Goal: Task Accomplishment & Management: Use online tool/utility

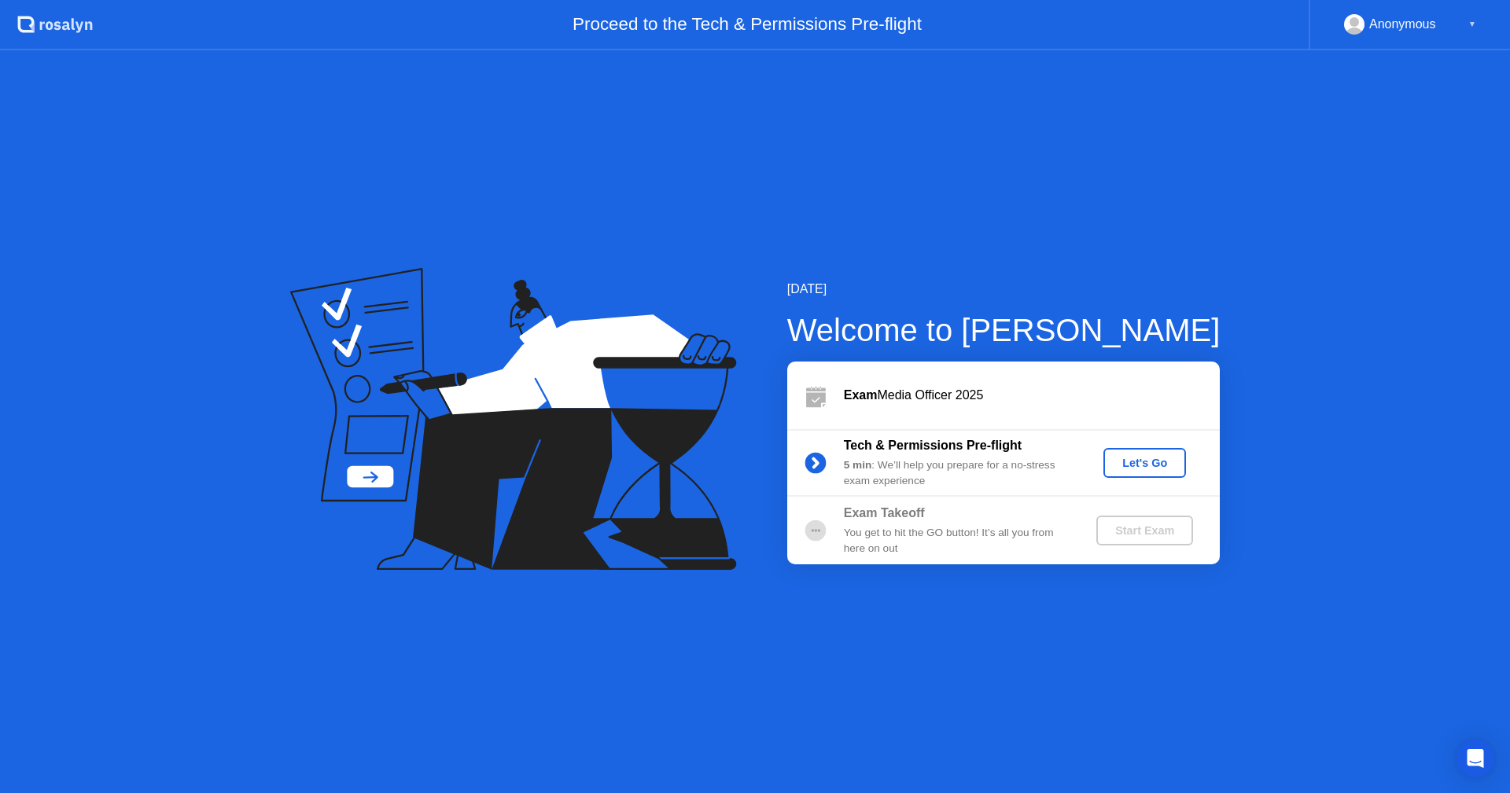
click at [1119, 466] on div "Let's Go" at bounding box center [1144, 463] width 70 height 13
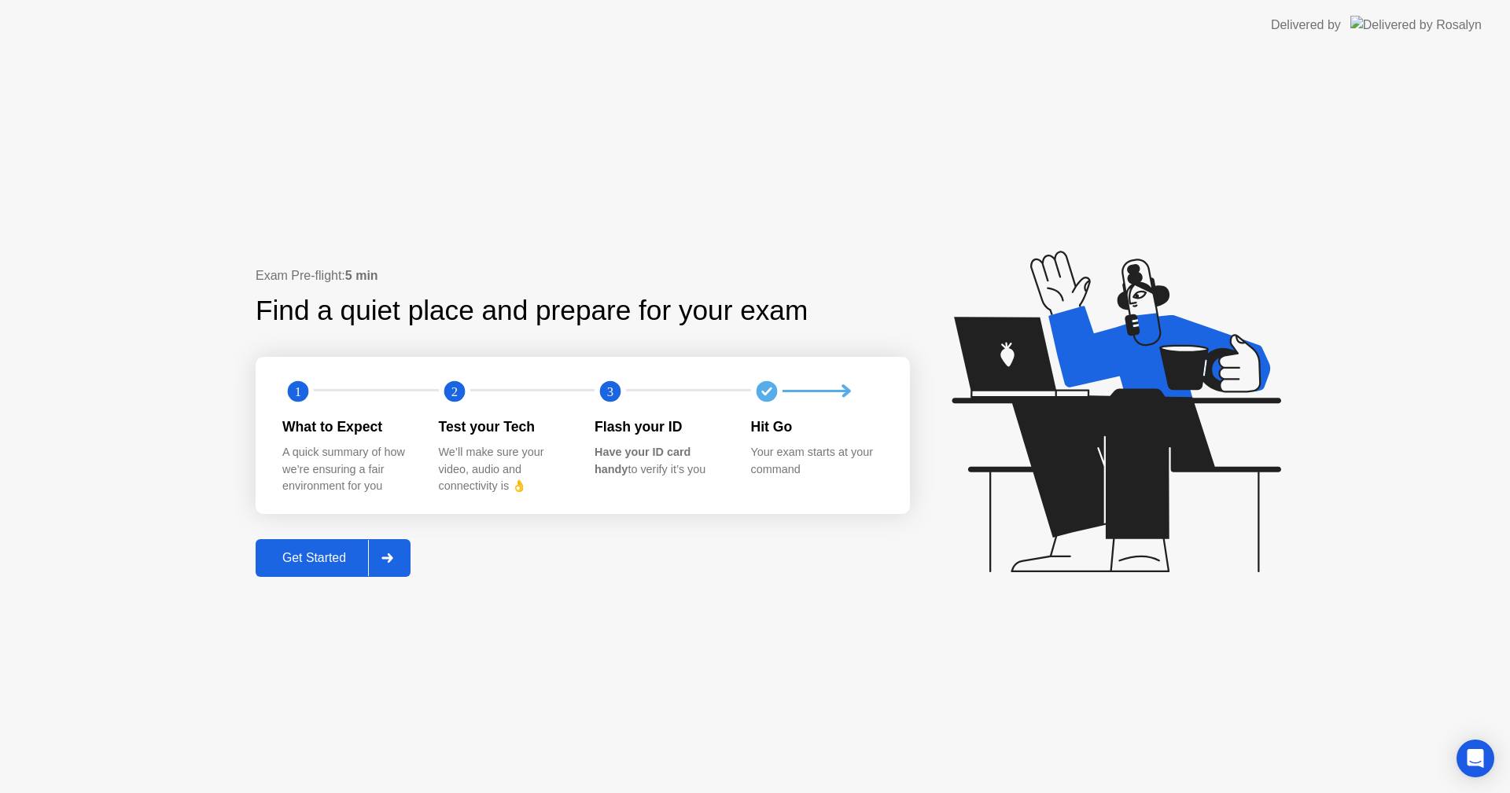
click at [328, 561] on div "Get Started" at bounding box center [314, 558] width 108 height 14
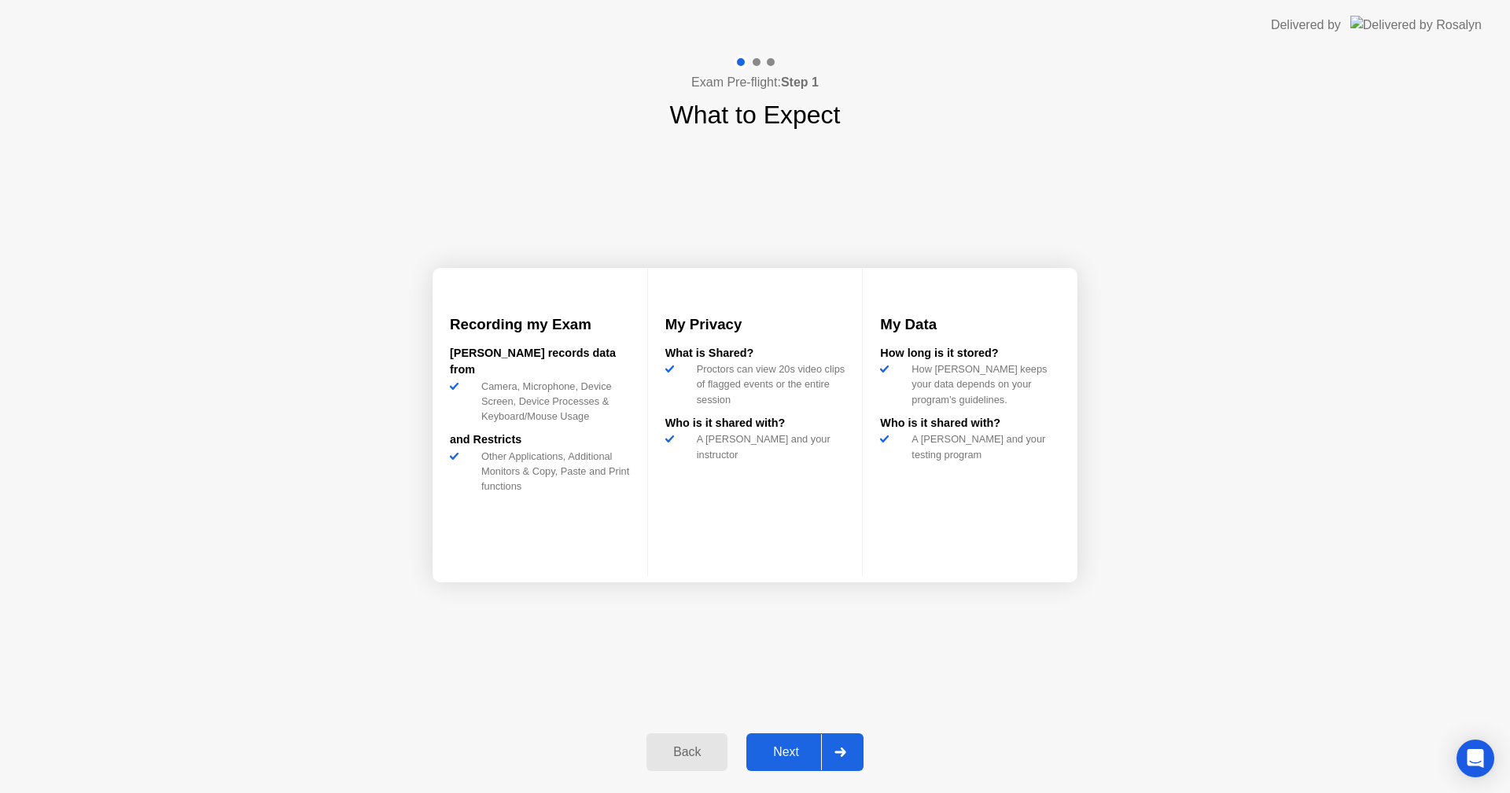
click at [785, 748] on div "Next" at bounding box center [786, 752] width 70 height 14
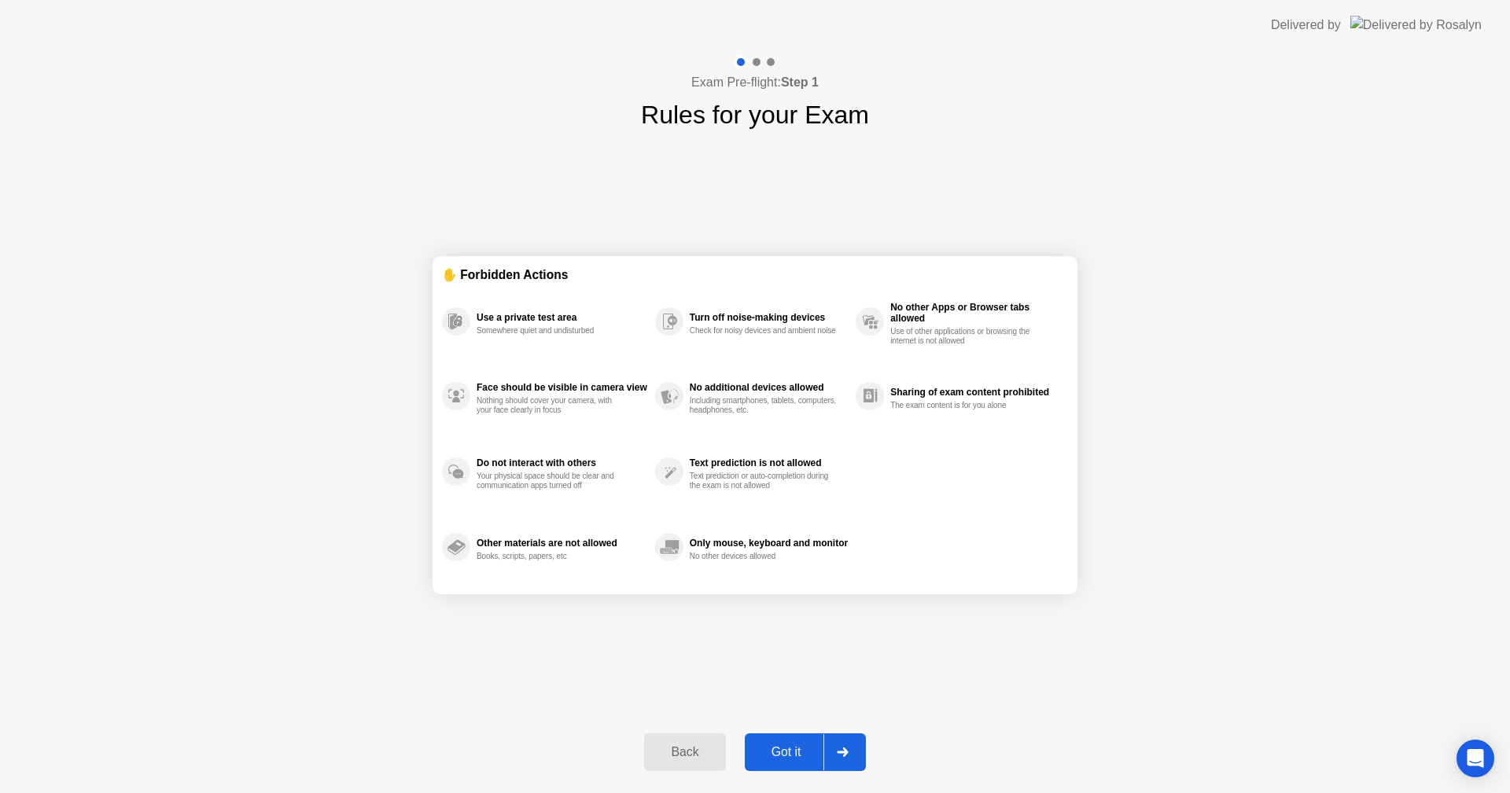
click at [785, 748] on div "Got it" at bounding box center [786, 752] width 74 height 14
select select "**********"
select select "*******"
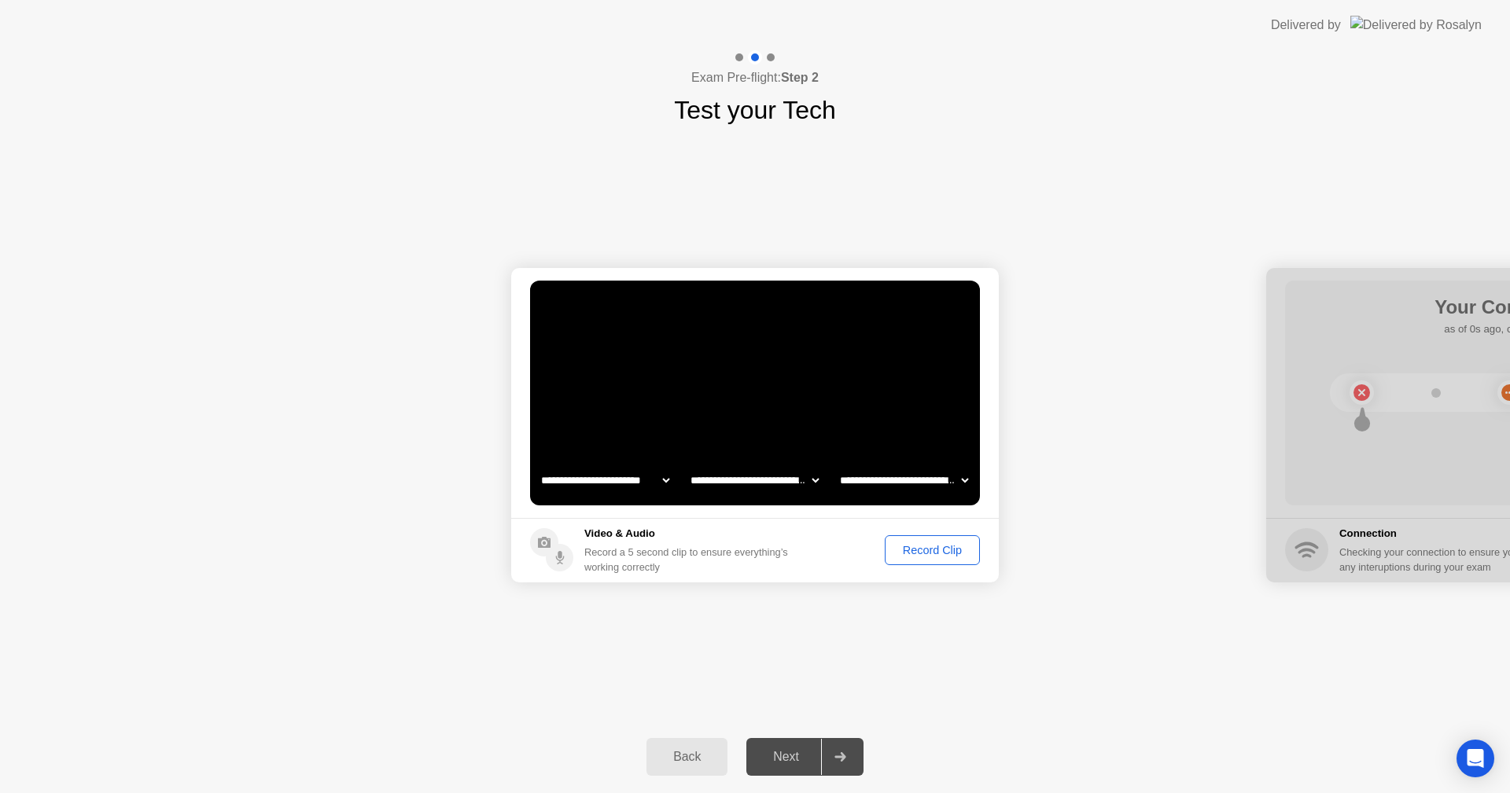
click at [905, 545] on div "Record Clip" at bounding box center [932, 550] width 84 height 13
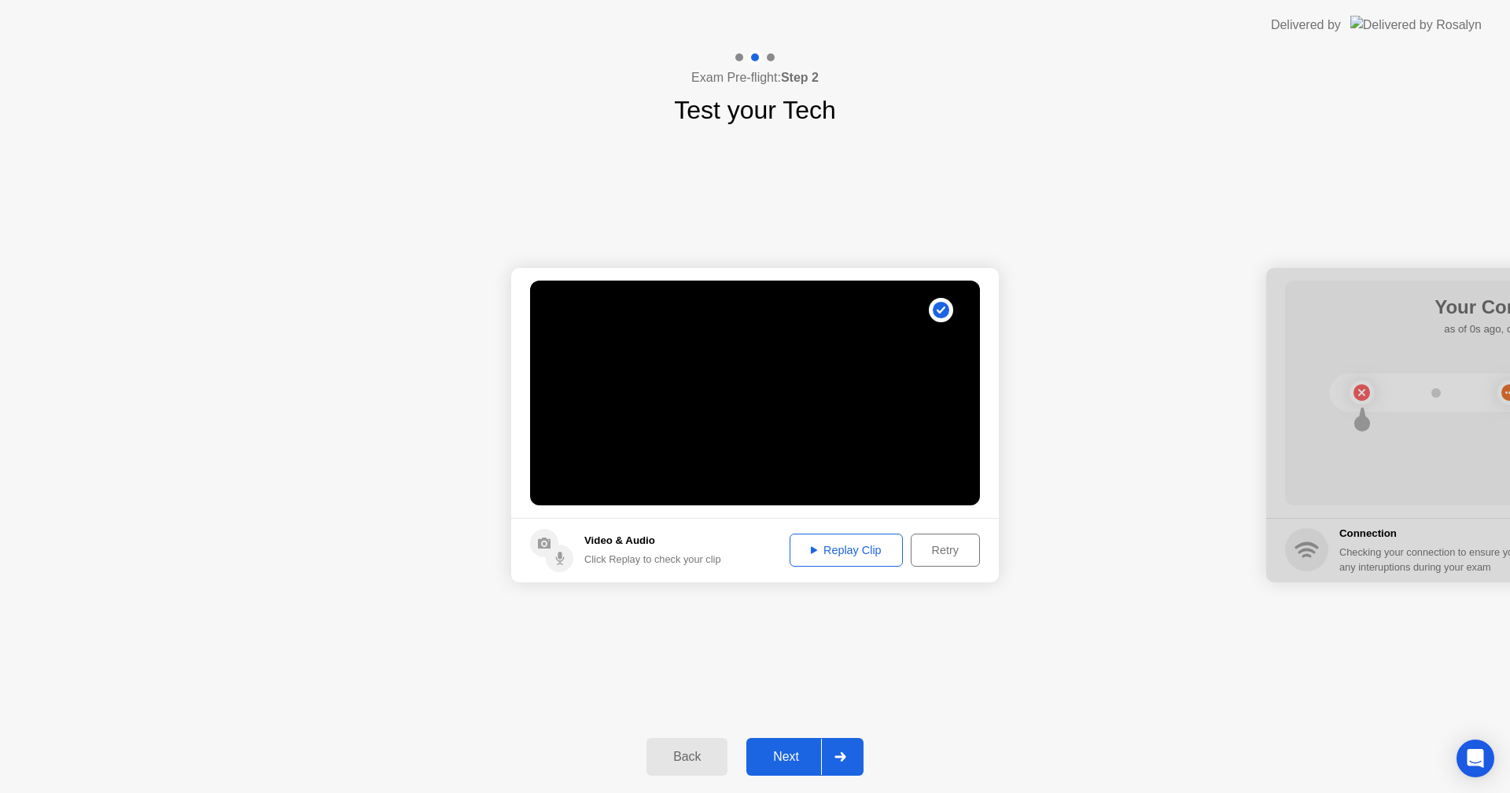
click at [839, 560] on button "Replay Clip" at bounding box center [845, 550] width 113 height 33
click at [812, 550] on icon at bounding box center [814, 550] width 6 height 7
click at [785, 750] on div "Next" at bounding box center [786, 757] width 70 height 14
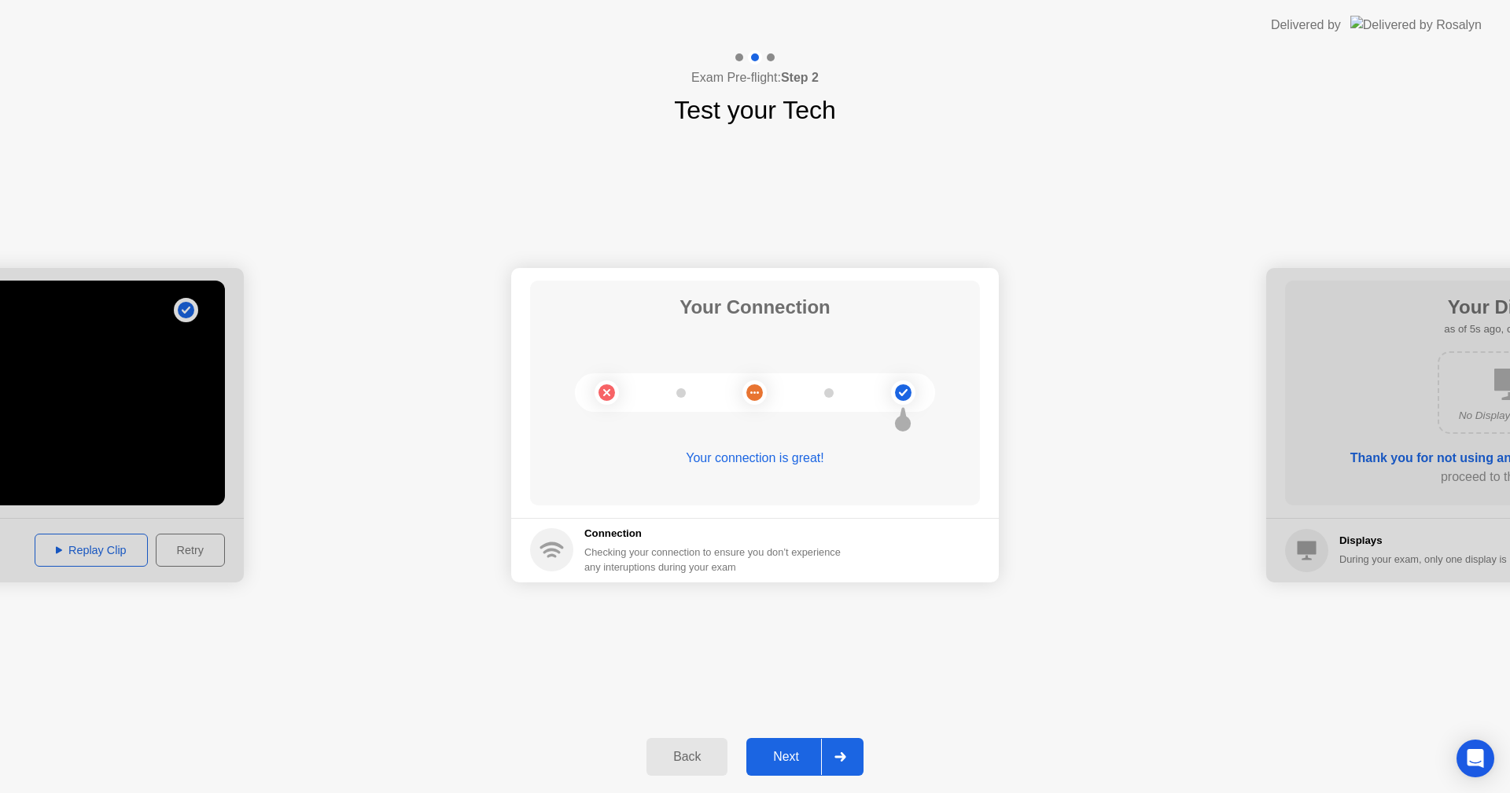
click at [797, 752] on div "Next" at bounding box center [786, 757] width 70 height 14
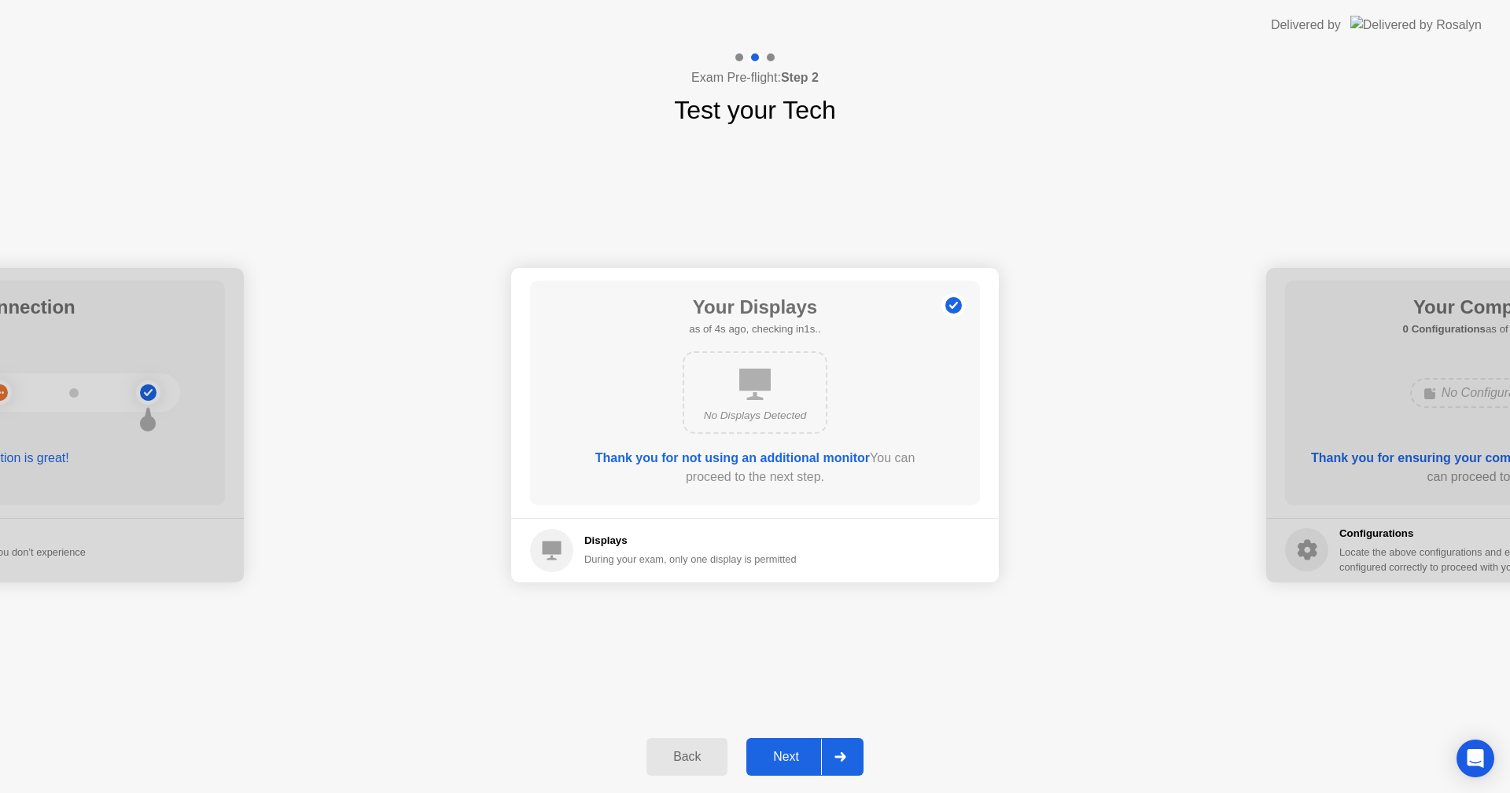
click at [792, 754] on div "Next" at bounding box center [786, 757] width 70 height 14
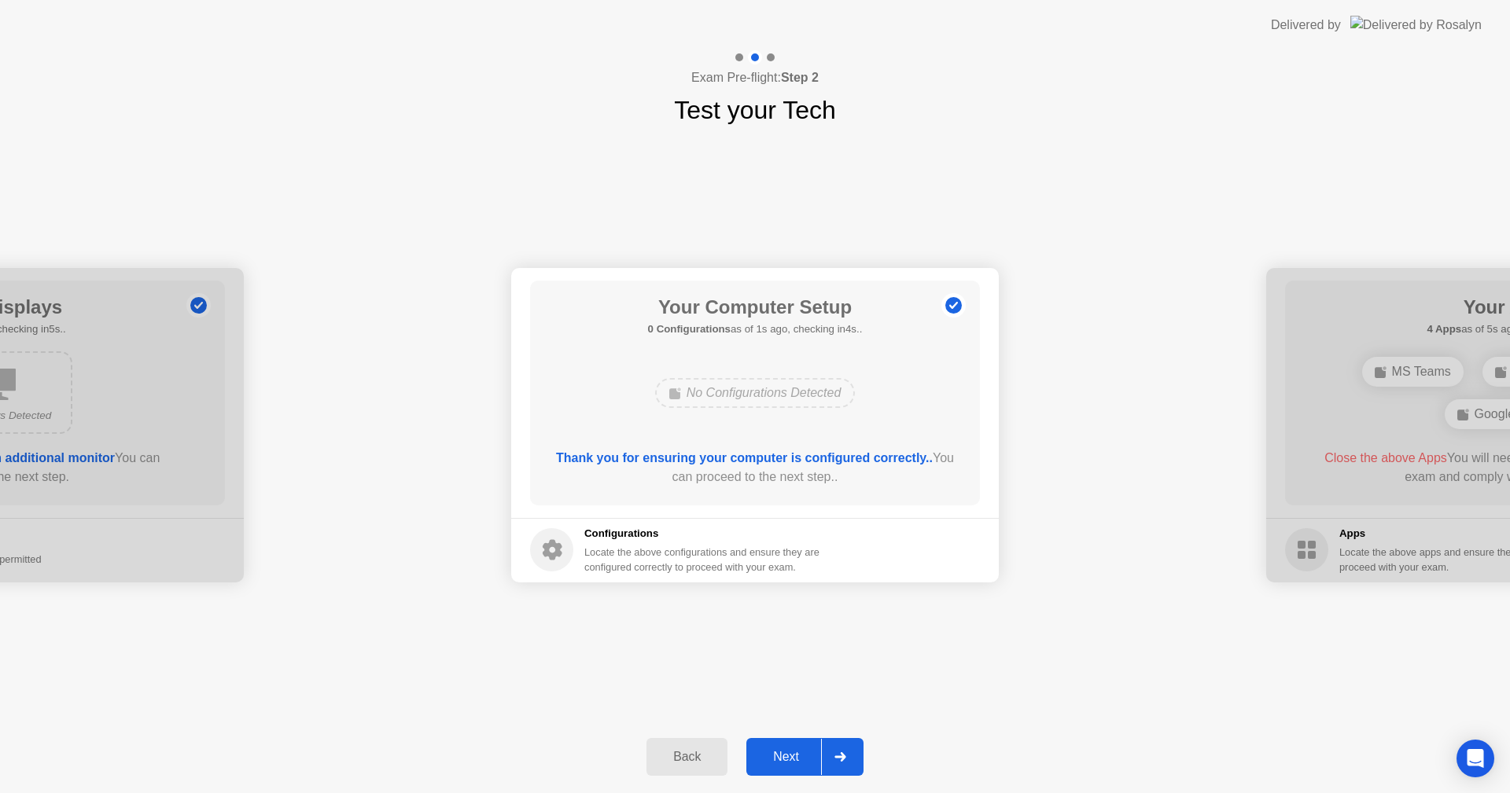
click at [794, 752] on div "Next" at bounding box center [786, 757] width 70 height 14
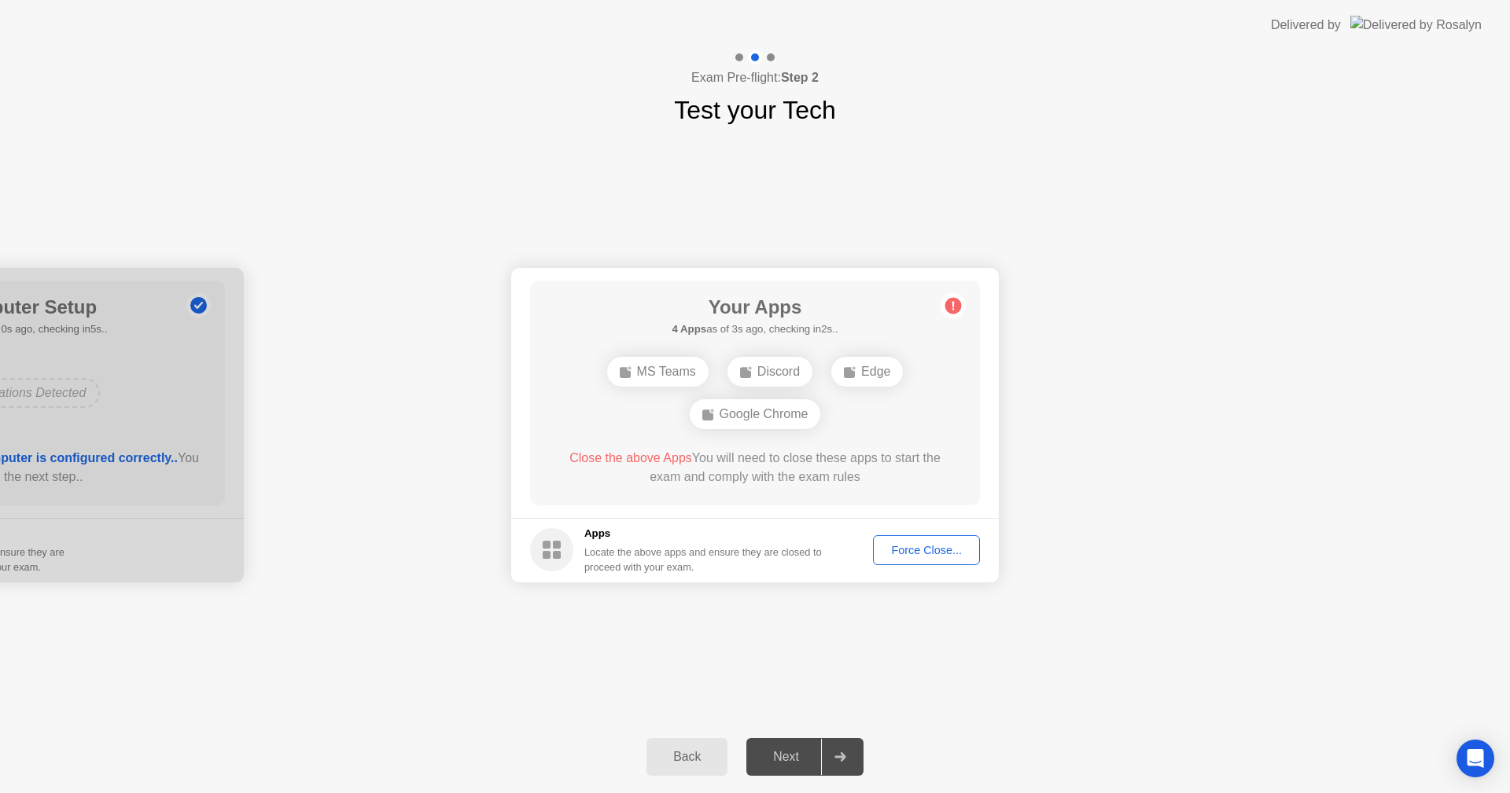
click at [907, 550] on div "Force Close..." at bounding box center [926, 550] width 96 height 13
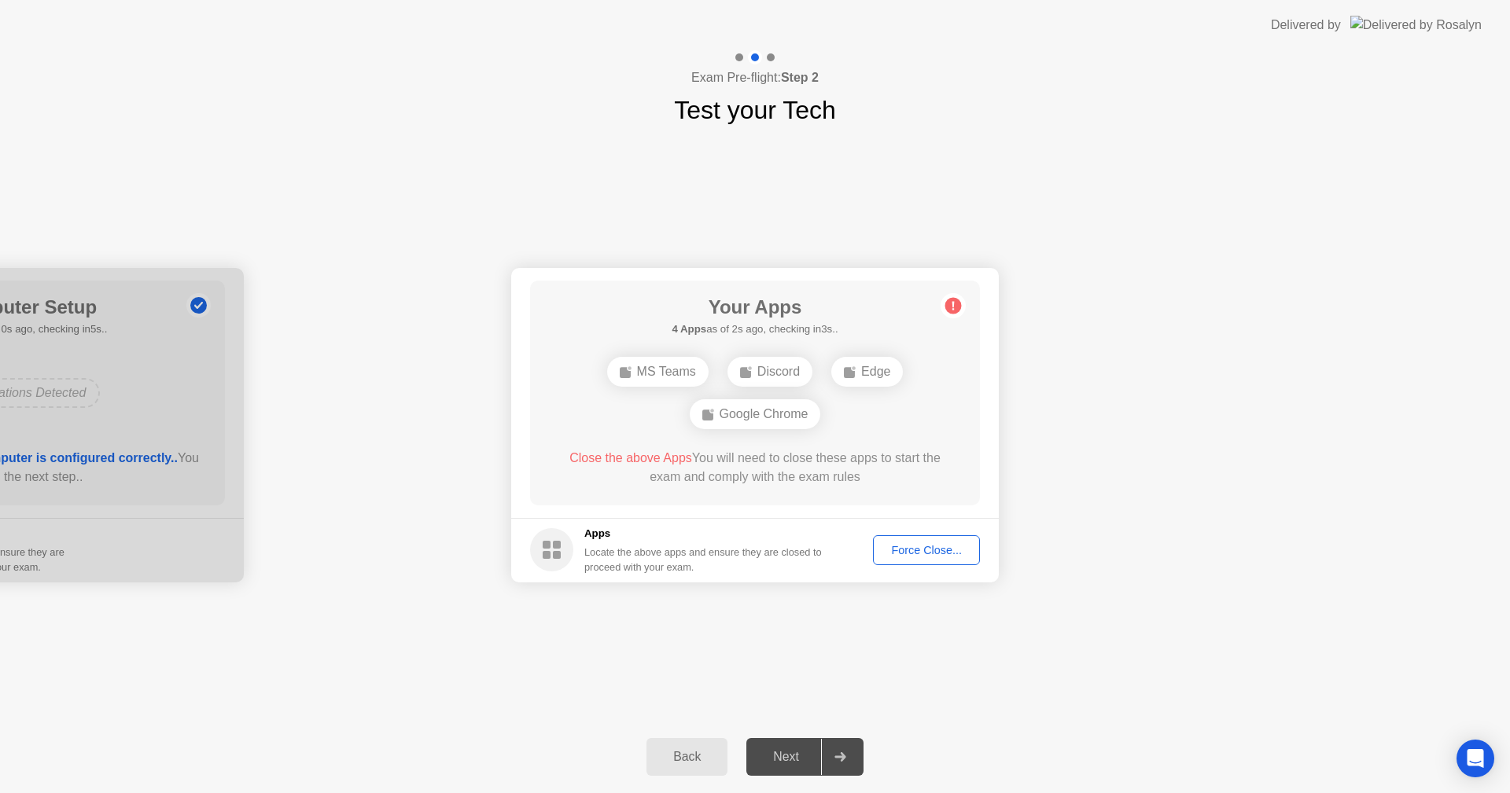
click at [918, 546] on div "Force Close..." at bounding box center [926, 550] width 96 height 13
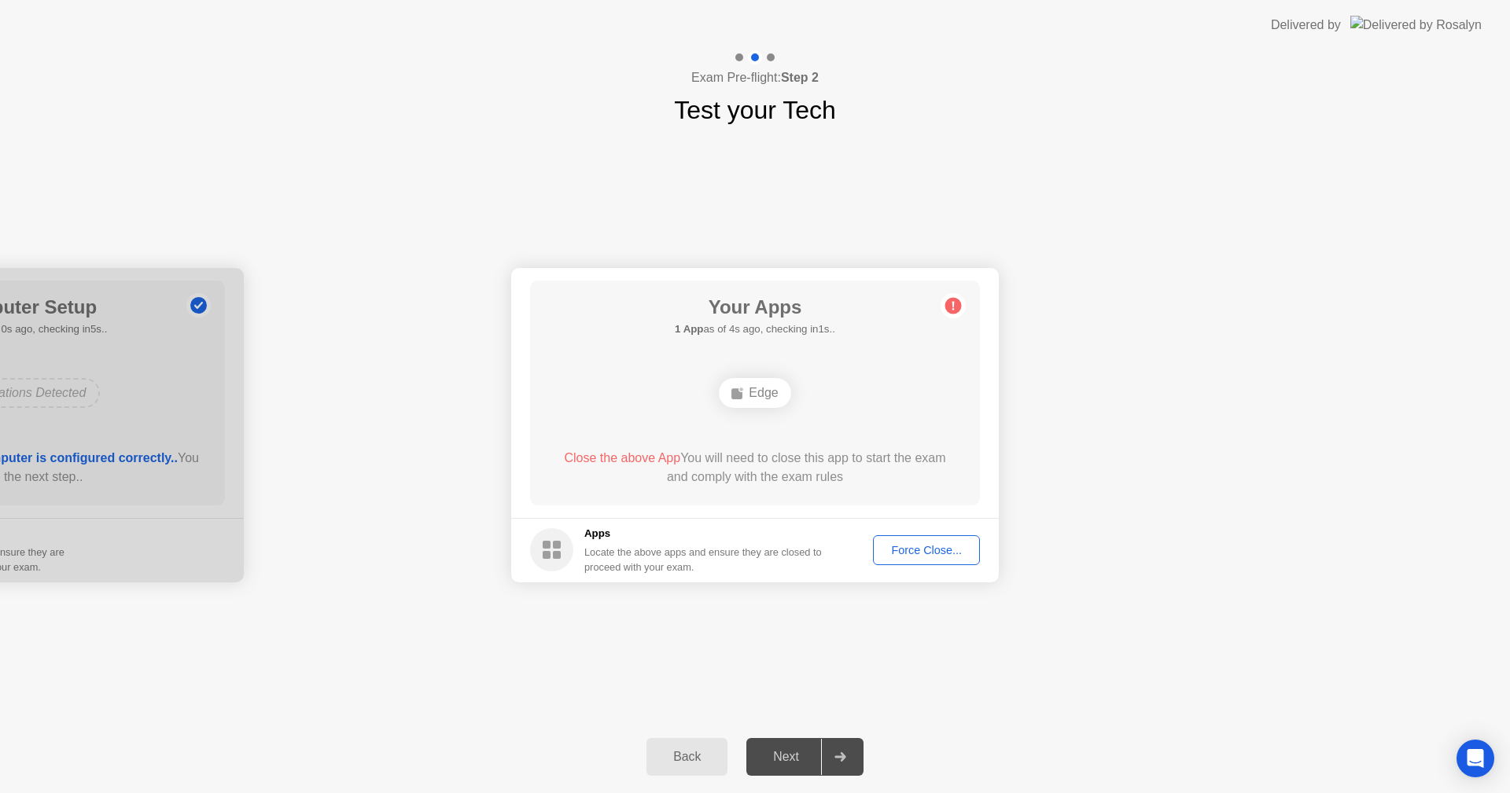
click at [582, 724] on div "Back Next" at bounding box center [755, 757] width 1510 height 72
click at [758, 565] on div "Locate the above apps and ensure they are closed to proceed with your exam." at bounding box center [703, 560] width 238 height 30
click at [633, 460] on span "Close the above App" at bounding box center [622, 457] width 116 height 13
click at [637, 682] on div "**********" at bounding box center [755, 425] width 1510 height 592
click at [937, 554] on div "Force Close..." at bounding box center [926, 550] width 96 height 13
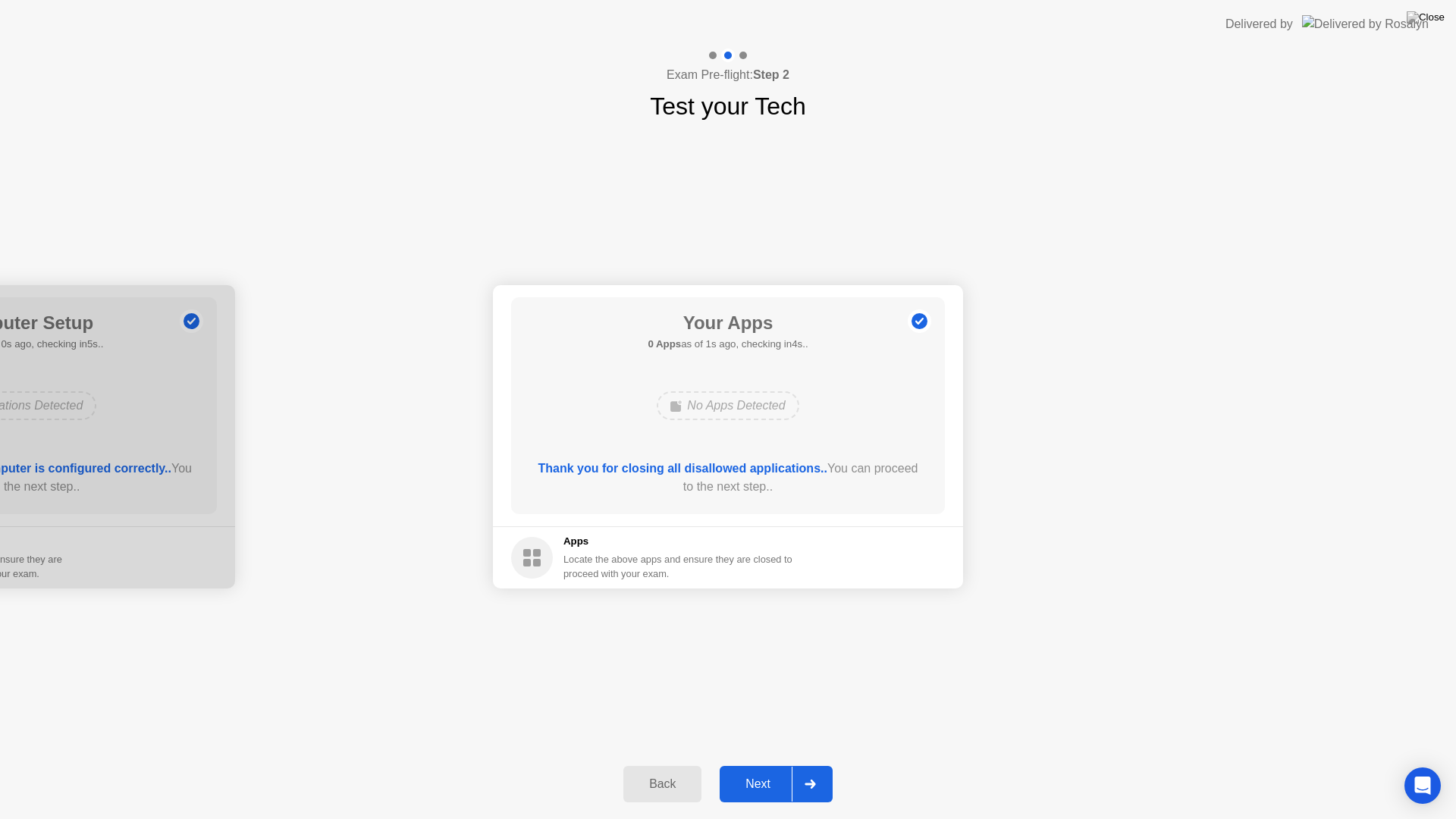
click at [763, 765] on div "Next" at bounding box center [758, 784] width 67 height 14
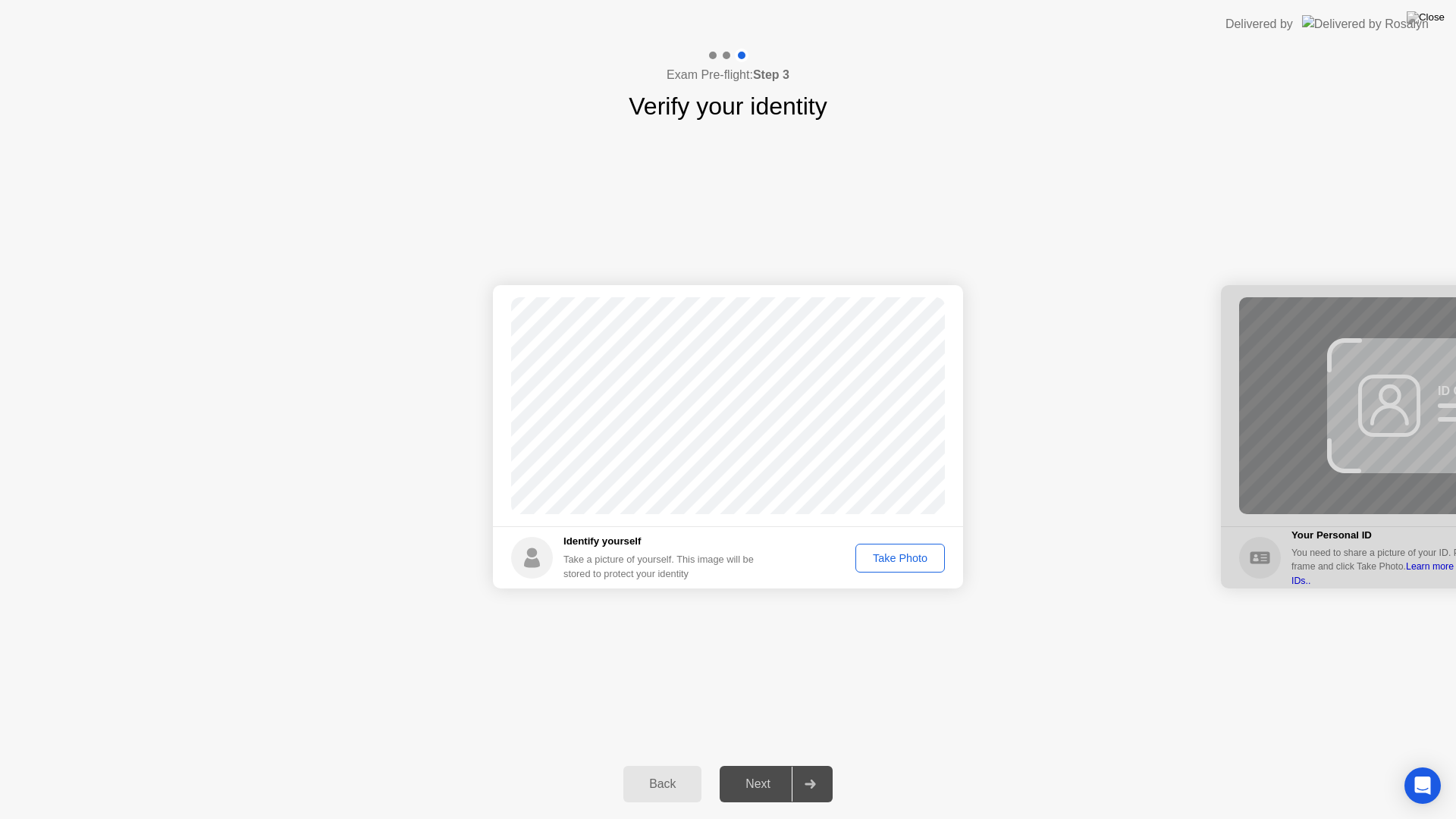
click at [899, 556] on div "Take Photo" at bounding box center [900, 558] width 79 height 13
click at [750, 765] on div "Next" at bounding box center [758, 784] width 67 height 14
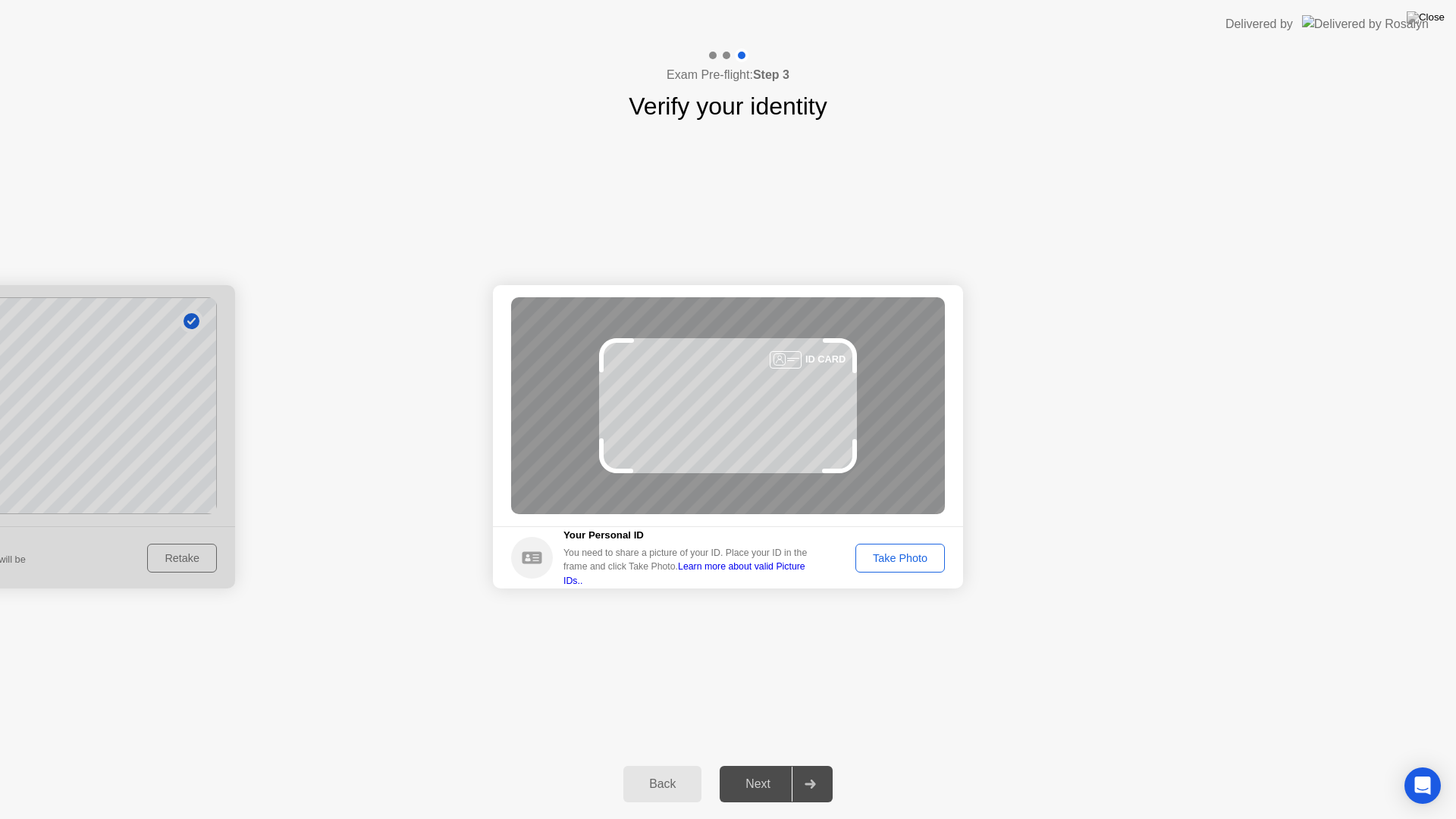
click at [909, 556] on div "Take Photo" at bounding box center [900, 558] width 79 height 13
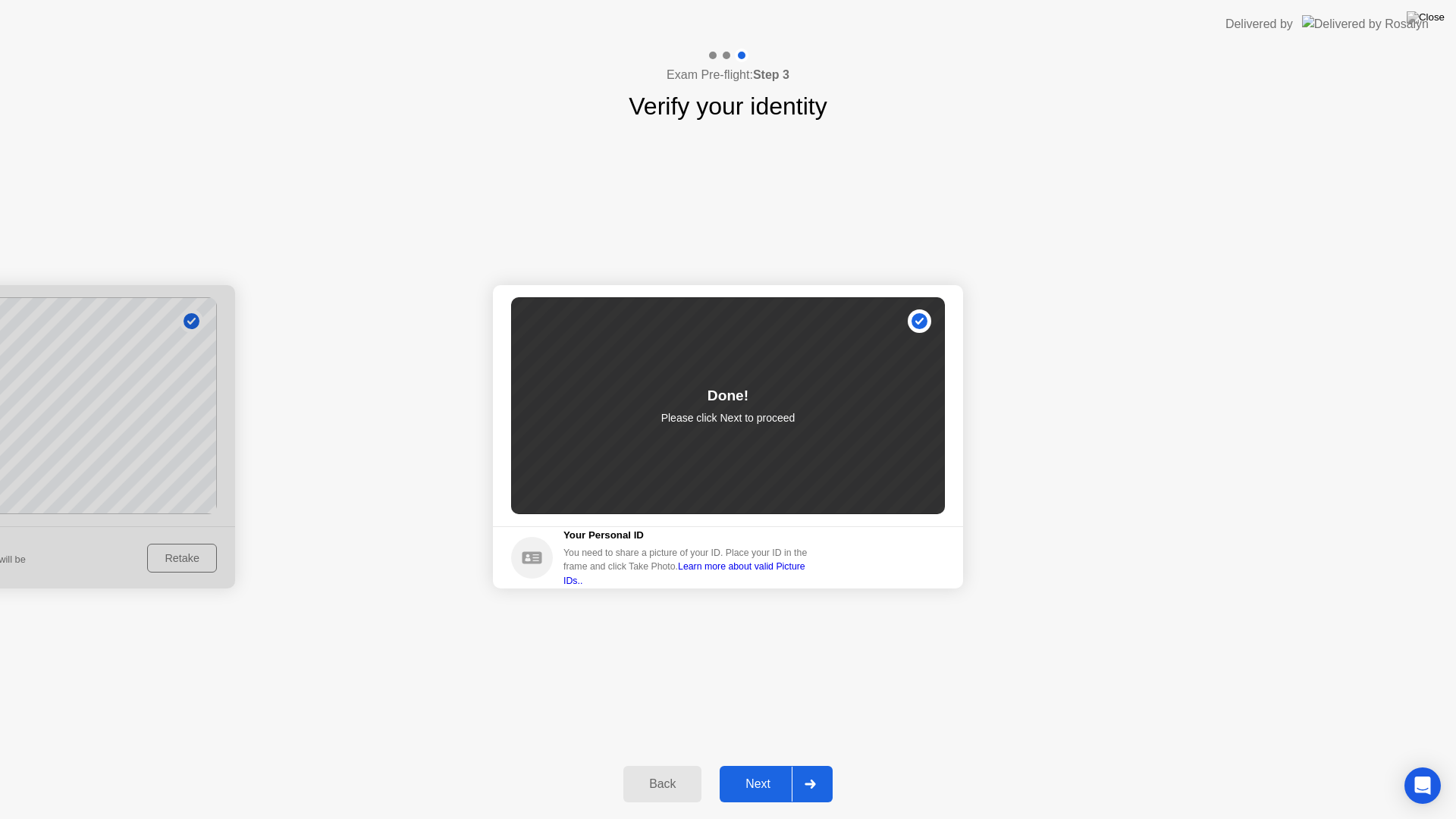
click at [756, 765] on div "Next" at bounding box center [758, 784] width 67 height 14
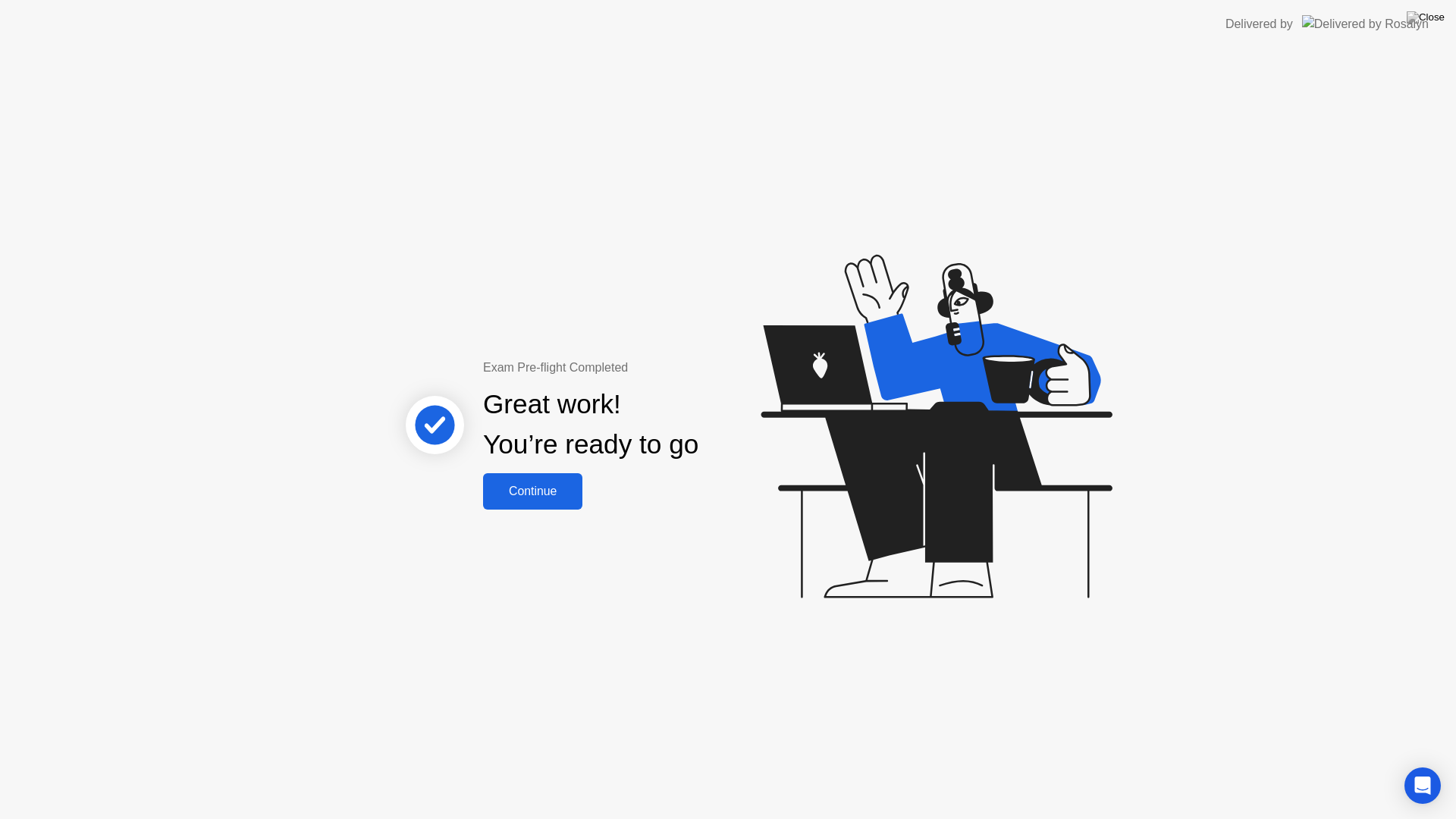
click at [535, 499] on div "Continue" at bounding box center [533, 491] width 91 height 14
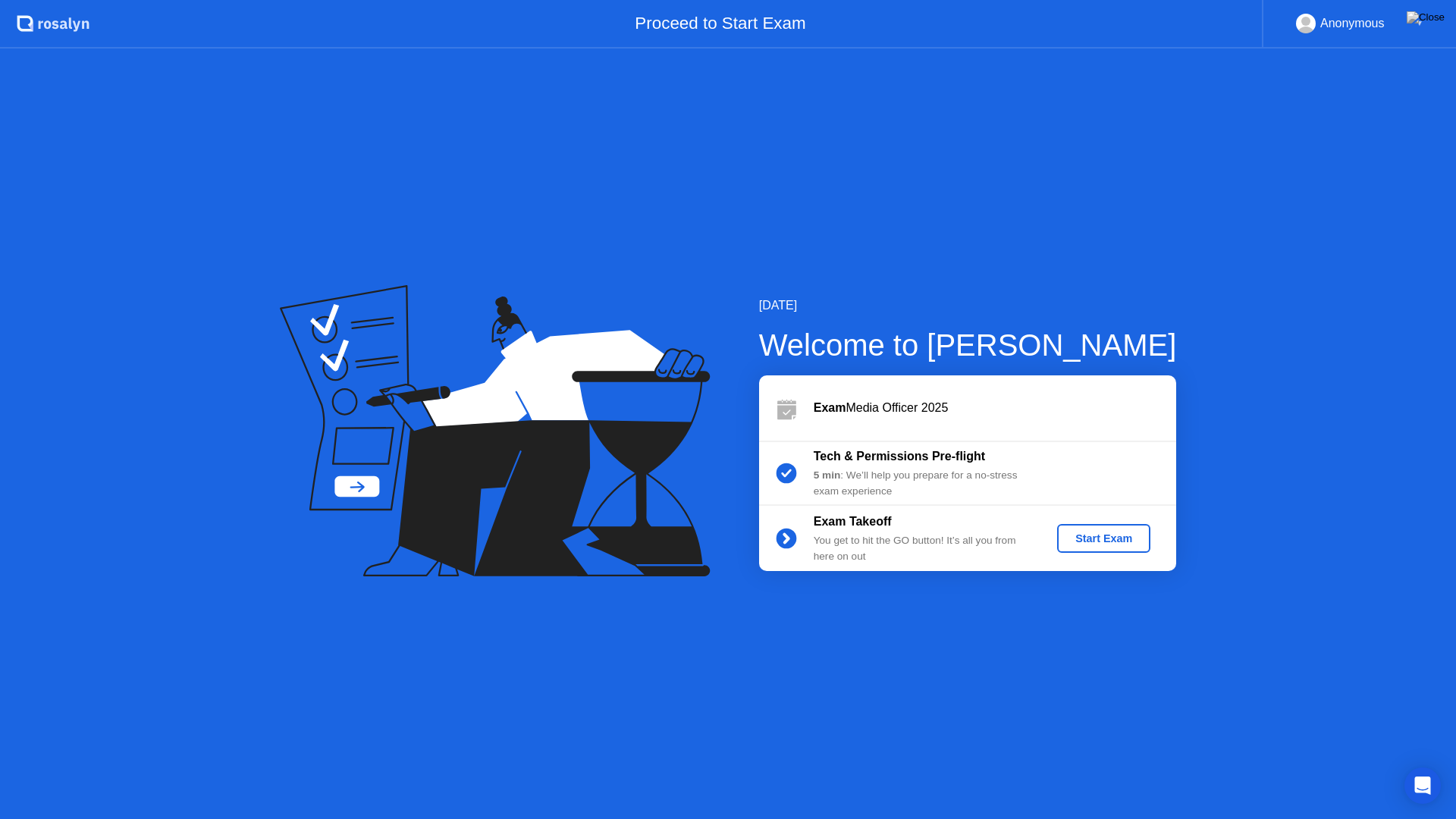
click at [1084, 539] on div "Start Exam" at bounding box center [1103, 538] width 81 height 13
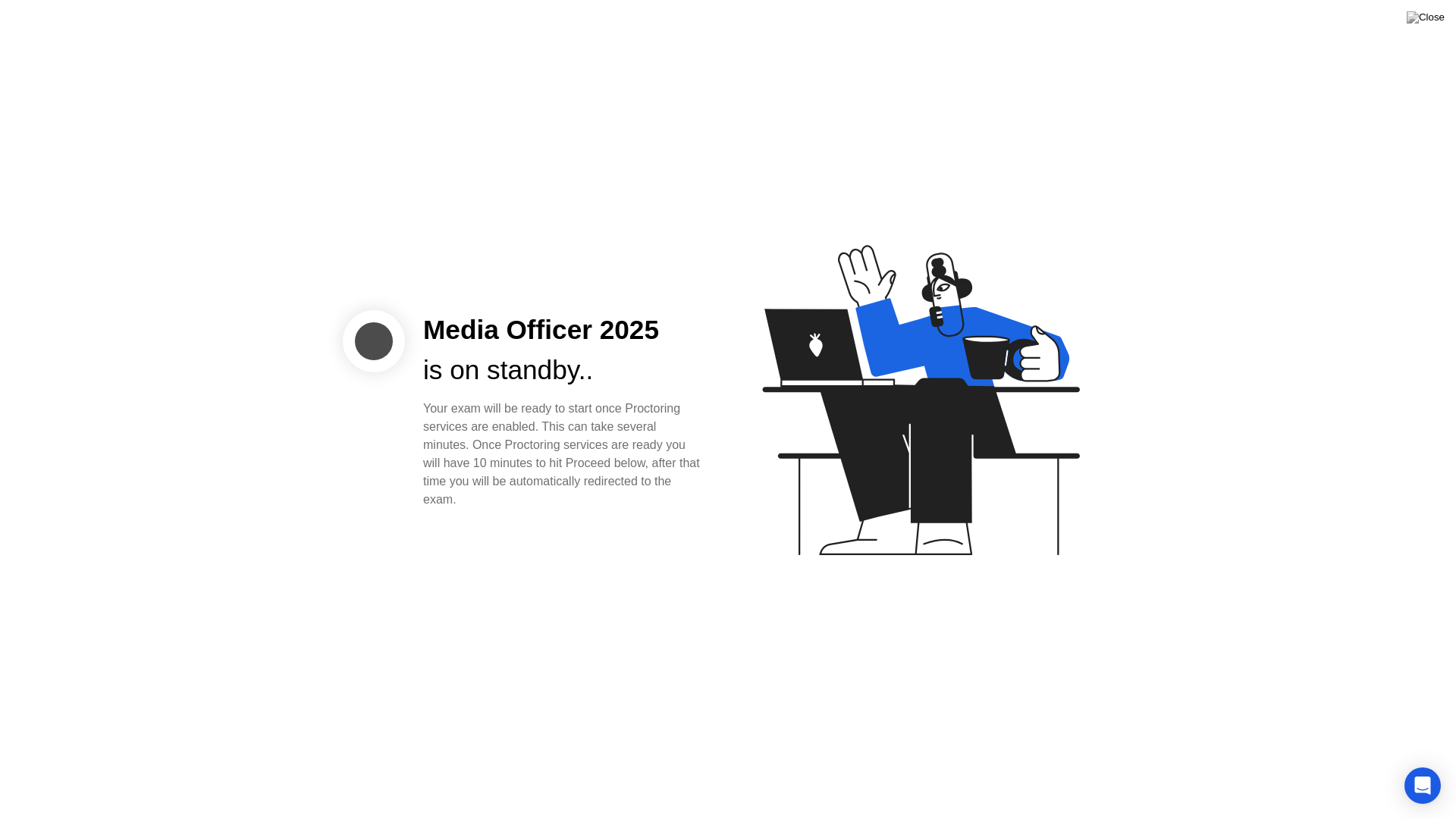
click at [547, 479] on div "Your exam will be ready to start once Proctoring services are enabled. This can…" at bounding box center [563, 453] width 281 height 109
click at [462, 333] on div "Media Officer 2025" at bounding box center [563, 331] width 281 height 41
drag, startPoint x: 367, startPoint y: 341, endPoint x: 403, endPoint y: 348, distance: 36.7
click at [367, 341] on div at bounding box center [373, 341] width 62 height 62
click at [430, 374] on div "is on standby.." at bounding box center [563, 370] width 281 height 41
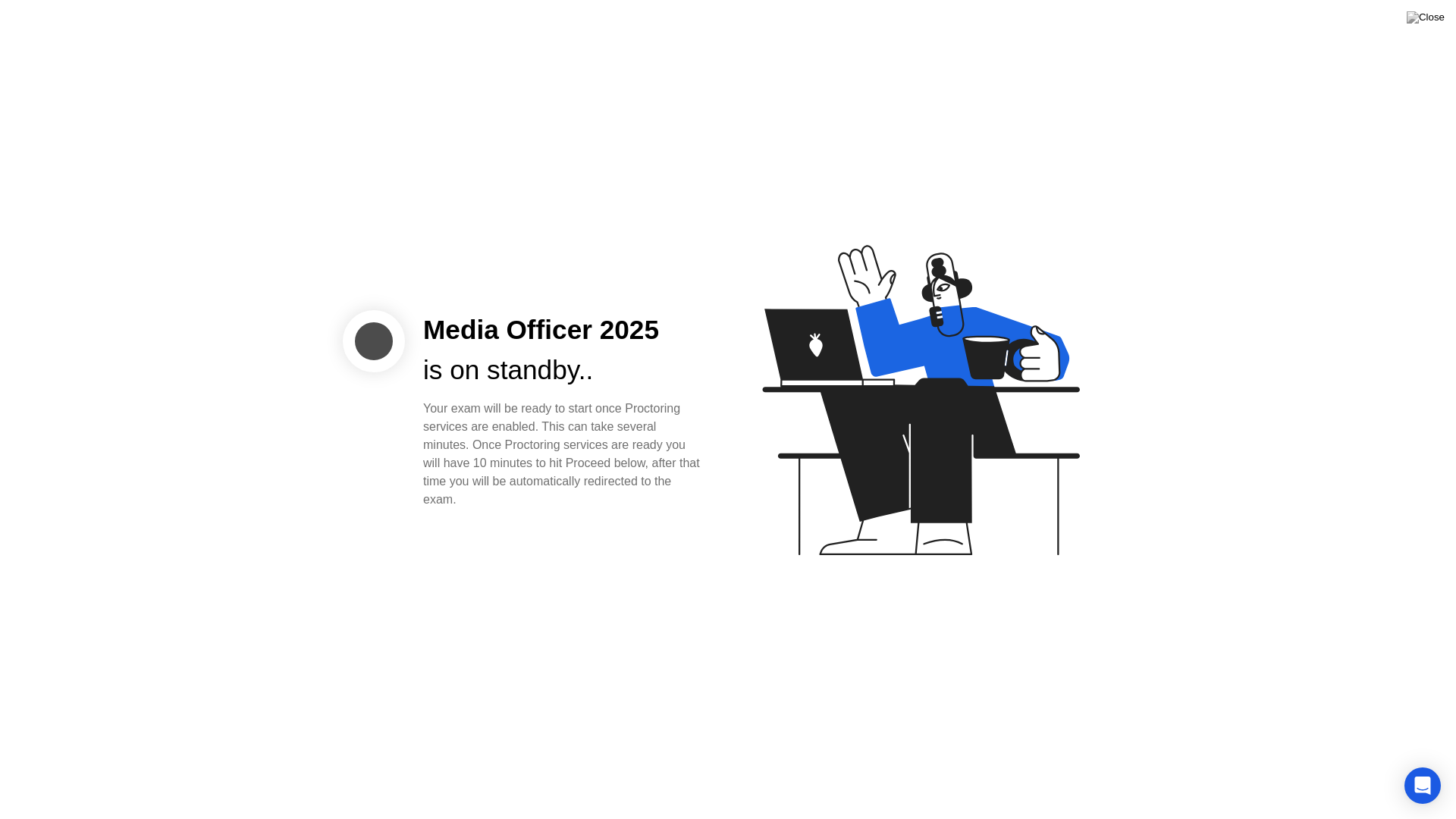
drag, startPoint x: 566, startPoint y: 487, endPoint x: 442, endPoint y: 410, distance: 146.0
click at [443, 421] on div "Your exam will be ready to start once Proctoring services are enabled. This can…" at bounding box center [563, 453] width 281 height 109
drag, startPoint x: 438, startPoint y: 409, endPoint x: 445, endPoint y: 416, distance: 9.9
drag, startPoint x: 419, startPoint y: 409, endPoint x: 676, endPoint y: 417, distance: 257.1
click at [695, 410] on div "Media Officer 2025 is on standby.. Your exam will be ready to start once Procto…" at bounding box center [563, 410] width 317 height 199
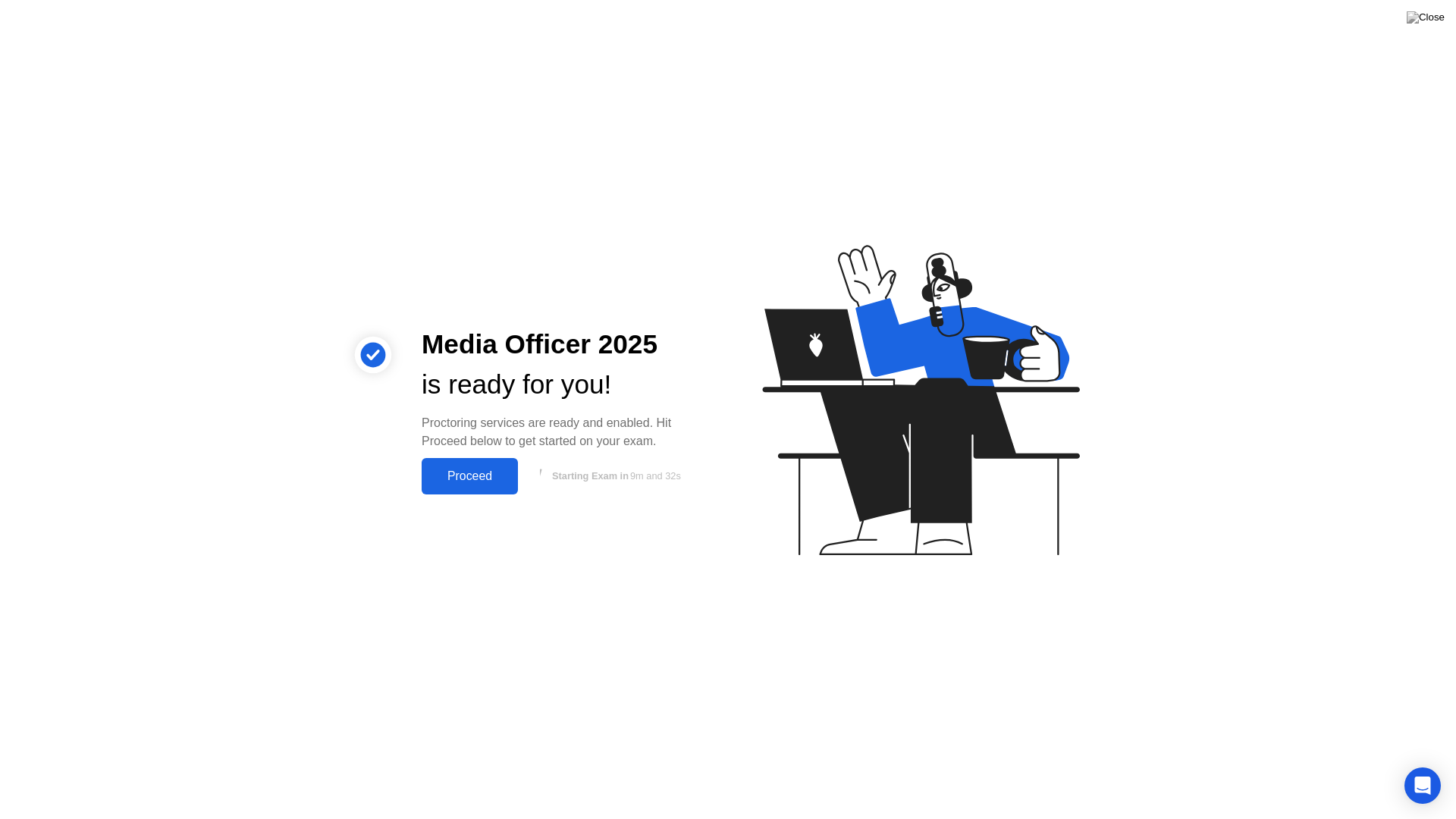
click at [461, 477] on div "Proceed" at bounding box center [470, 477] width 87 height 14
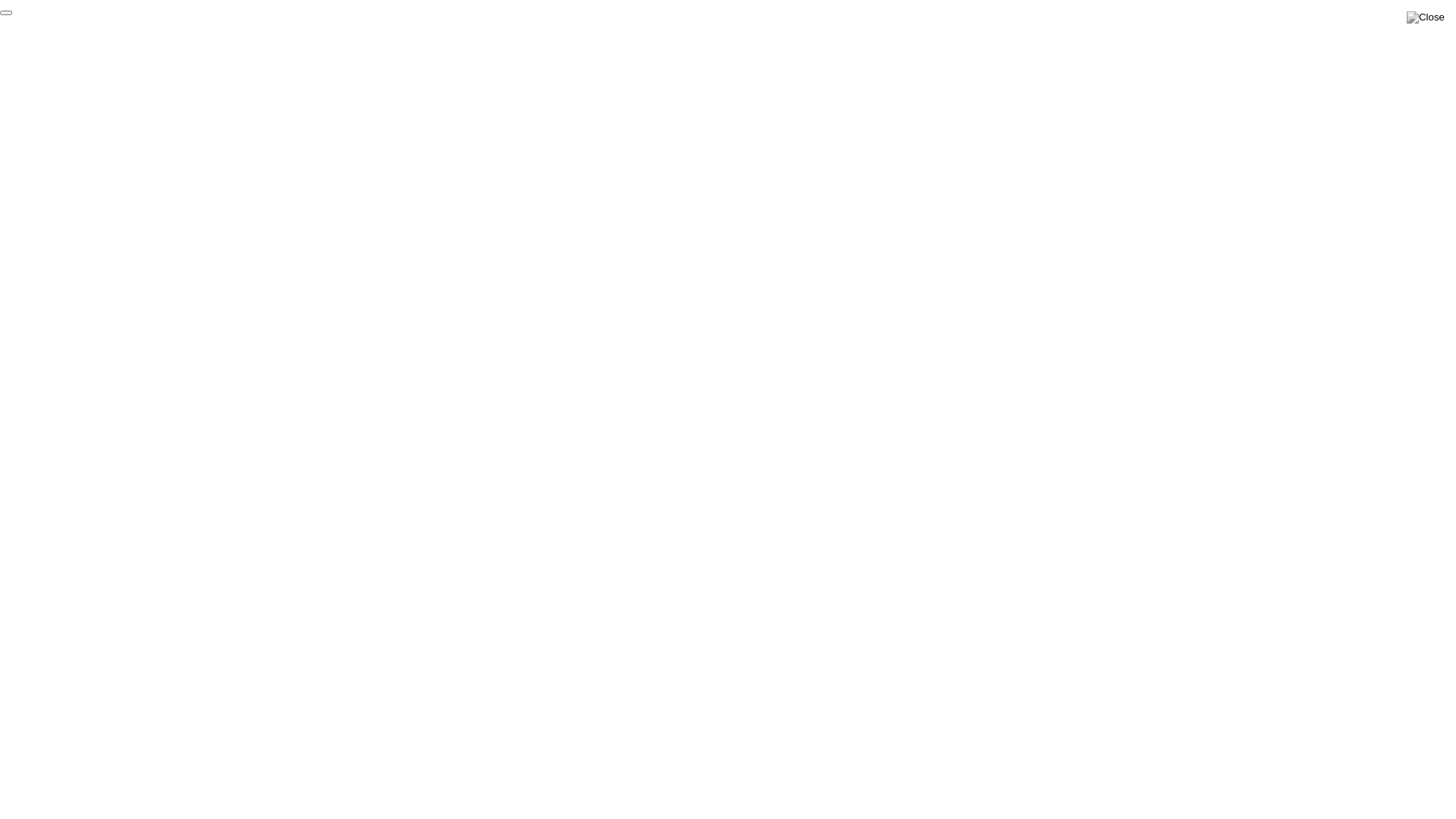
click at [13, 15] on button "End Proctoring Session" at bounding box center [6, 13] width 13 height 5
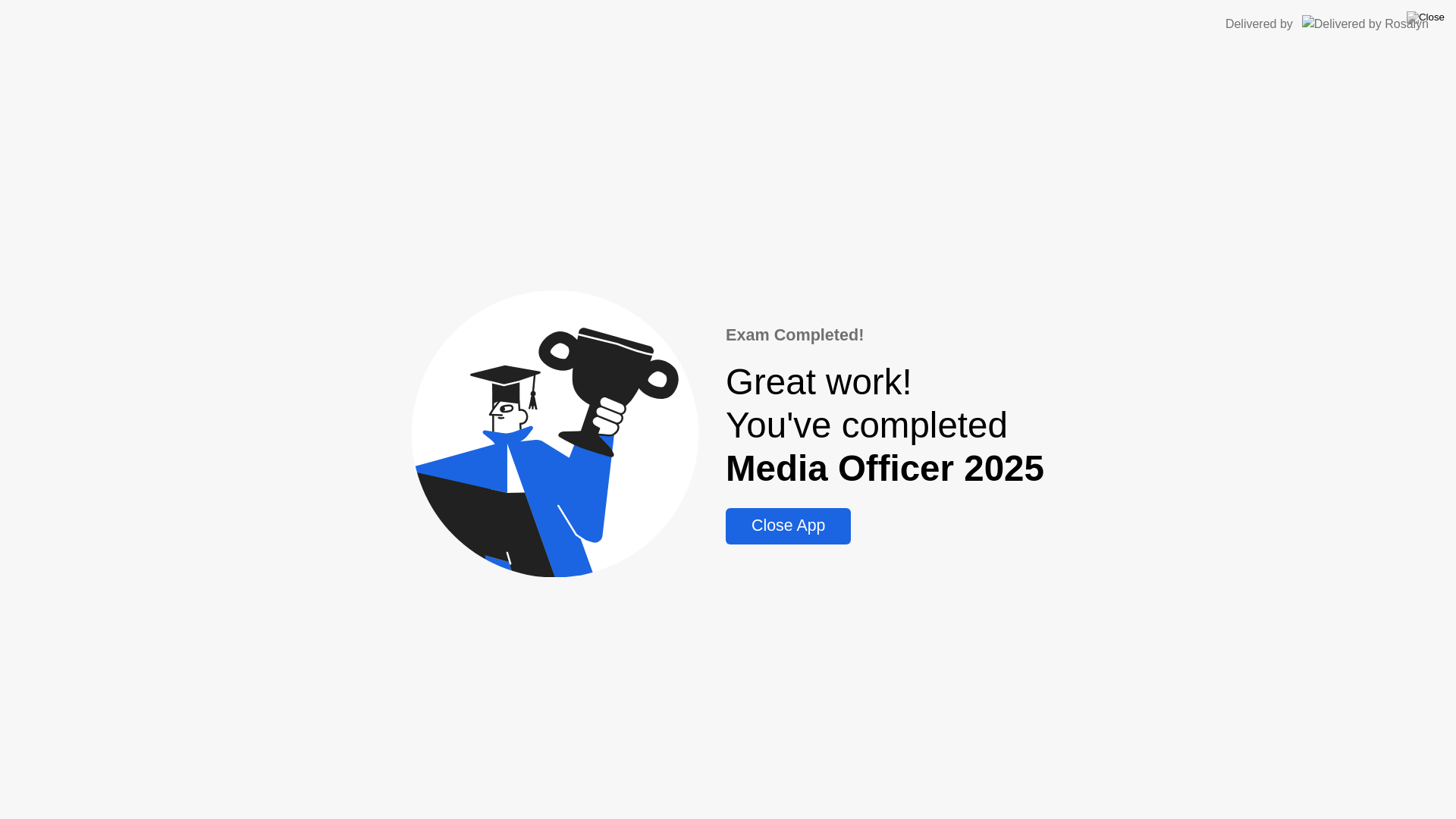
click at [780, 534] on div "Close App" at bounding box center [788, 526] width 116 height 19
